Goal: Information Seeking & Learning: Learn about a topic

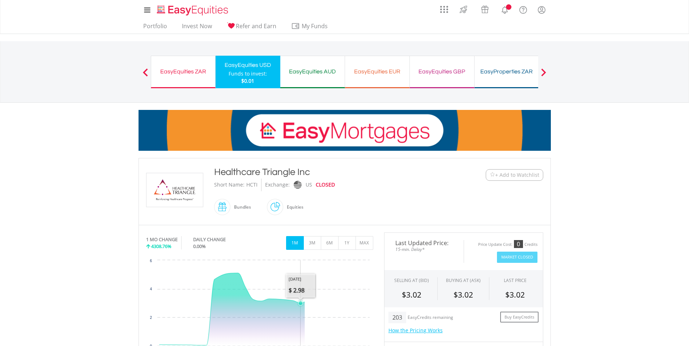
scroll to position [145, 0]
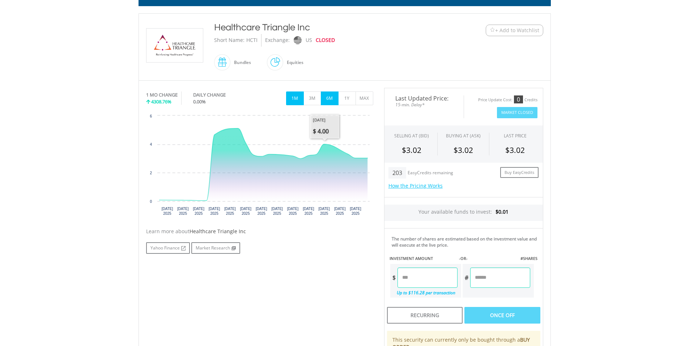
click at [333, 100] on button "6M" at bounding box center [330, 98] width 18 height 14
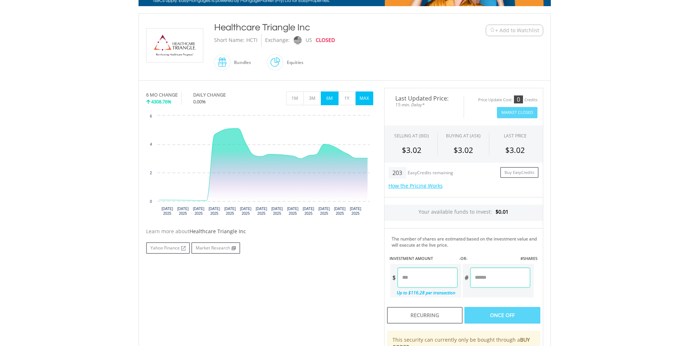
click at [361, 97] on button "MAX" at bounding box center [364, 98] width 18 height 14
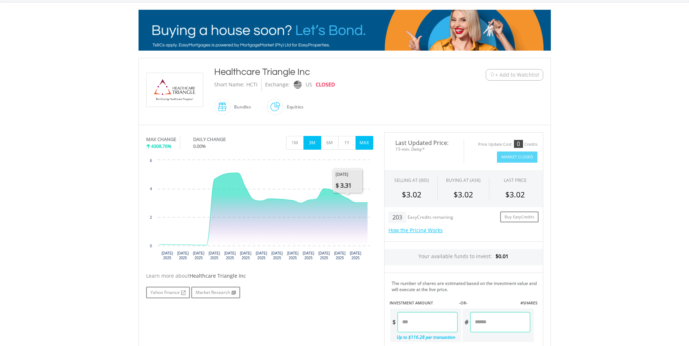
scroll to position [89, 0]
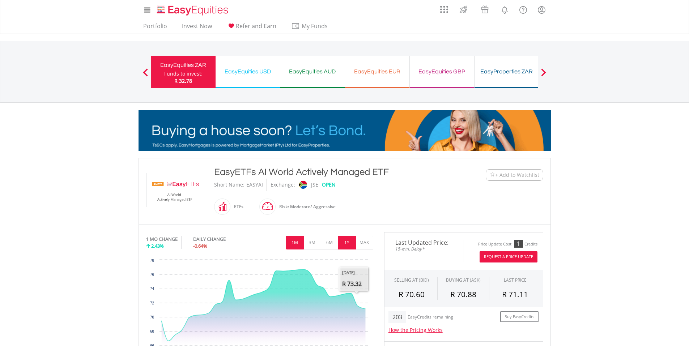
scroll to position [108, 0]
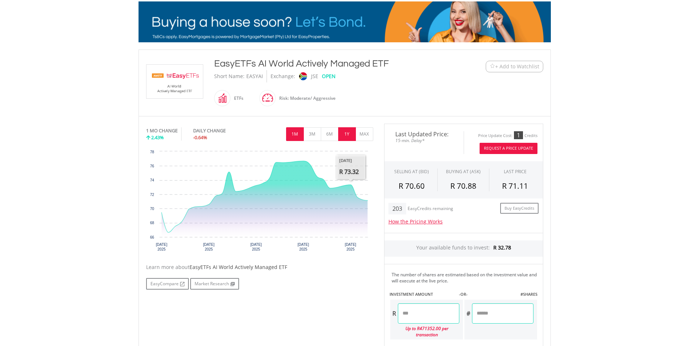
click at [344, 137] on button "1Y" at bounding box center [347, 134] width 18 height 14
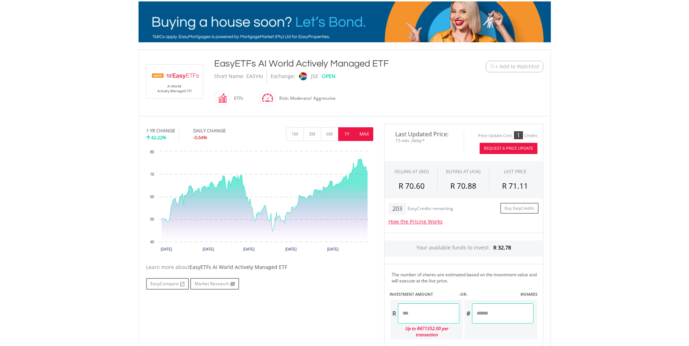
click at [357, 134] on button "MAX" at bounding box center [364, 134] width 18 height 14
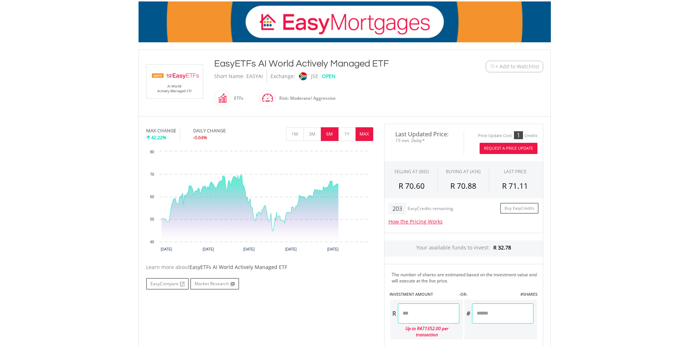
click at [332, 133] on button "6M" at bounding box center [330, 134] width 18 height 14
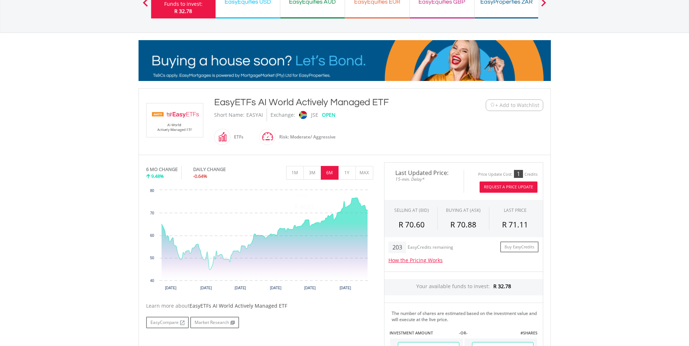
scroll to position [253, 0]
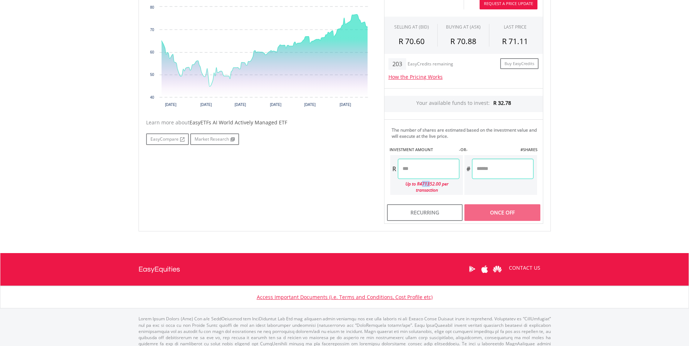
drag, startPoint x: 415, startPoint y: 184, endPoint x: 407, endPoint y: 182, distance: 7.7
click at [407, 182] on div "Up to R471352.00 per transaction" at bounding box center [424, 187] width 69 height 16
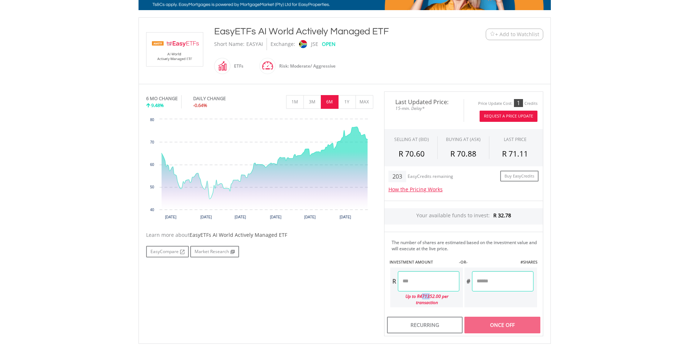
scroll to position [0, 0]
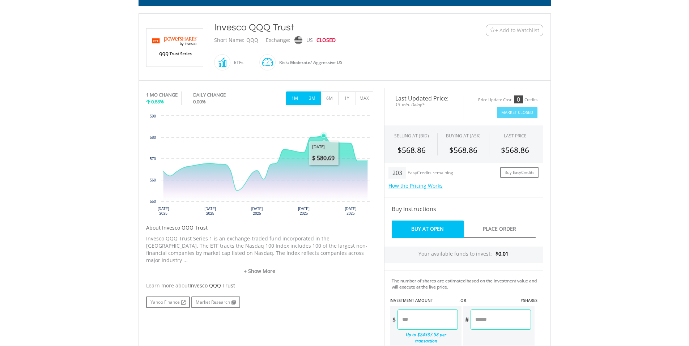
scroll to position [145, 0]
click at [318, 95] on button "3M" at bounding box center [312, 98] width 18 height 14
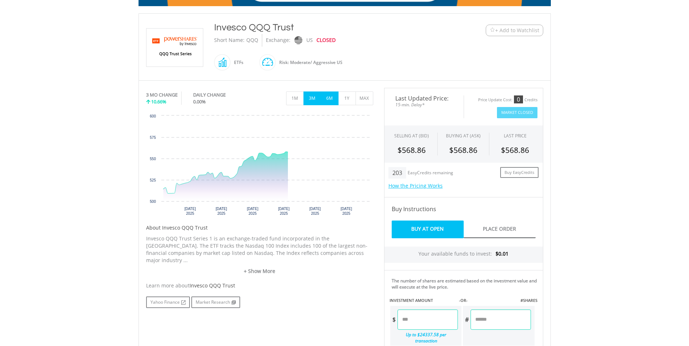
click at [322, 97] on button "6M" at bounding box center [330, 98] width 18 height 14
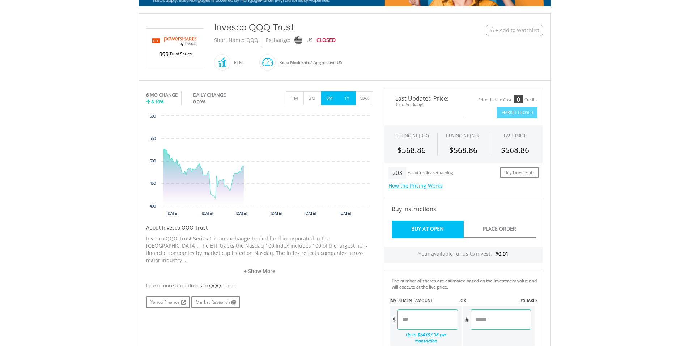
click at [352, 101] on button "1Y" at bounding box center [347, 98] width 18 height 14
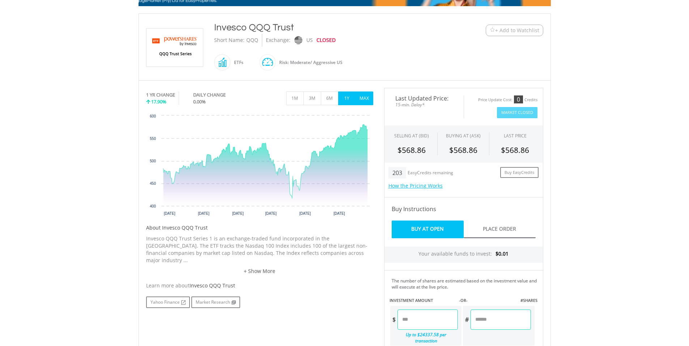
click at [360, 98] on button "MAX" at bounding box center [364, 98] width 18 height 14
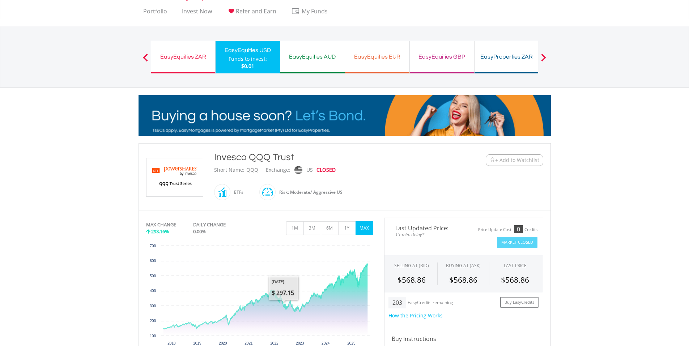
scroll to position [0, 0]
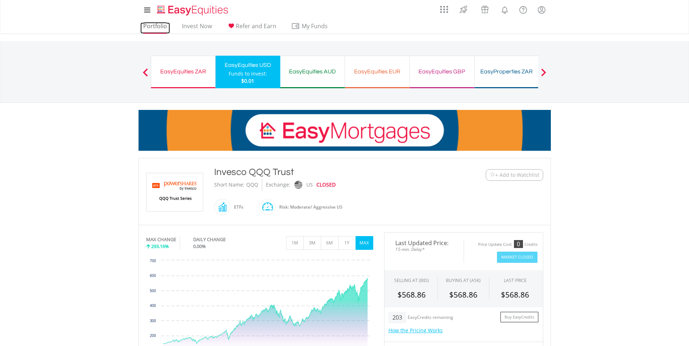
click at [155, 29] on link "Portfolio" at bounding box center [155, 27] width 30 height 11
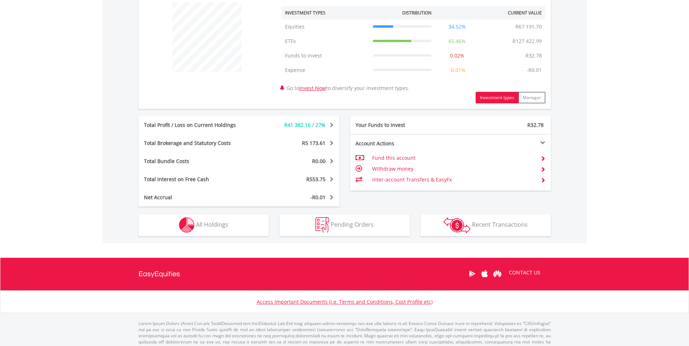
scroll to position [289, 0]
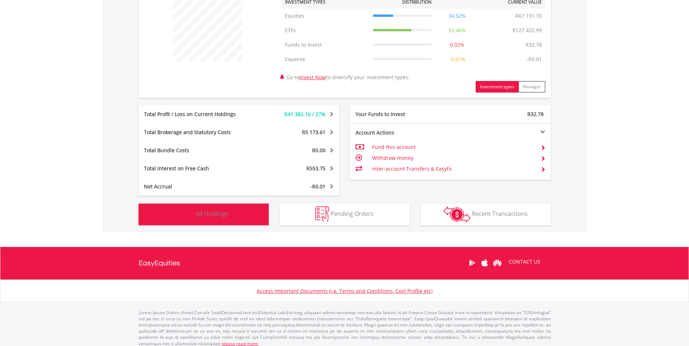
click at [200, 212] on span "All Holdings" at bounding box center [212, 214] width 32 height 8
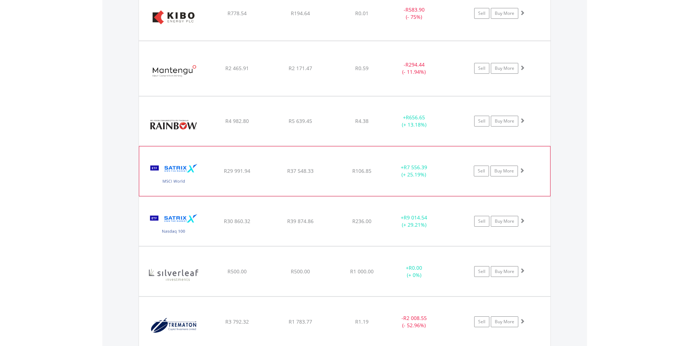
scroll to position [898, 0]
